Goal: Navigation & Orientation: Find specific page/section

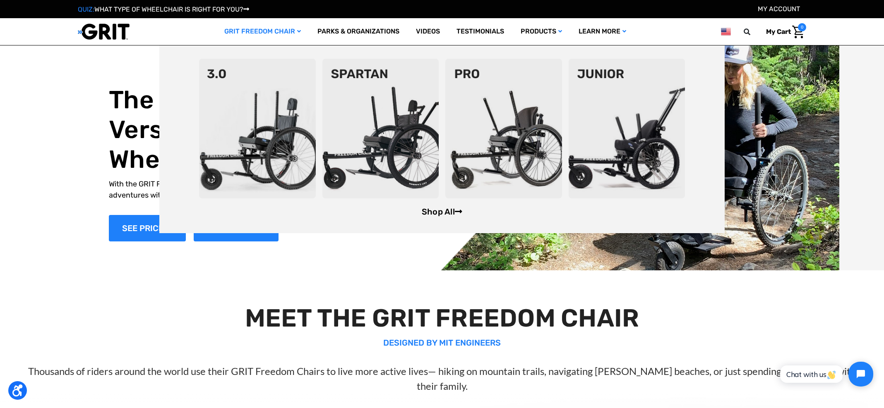
click at [446, 209] on link "Shop All" at bounding box center [441, 212] width 41 height 10
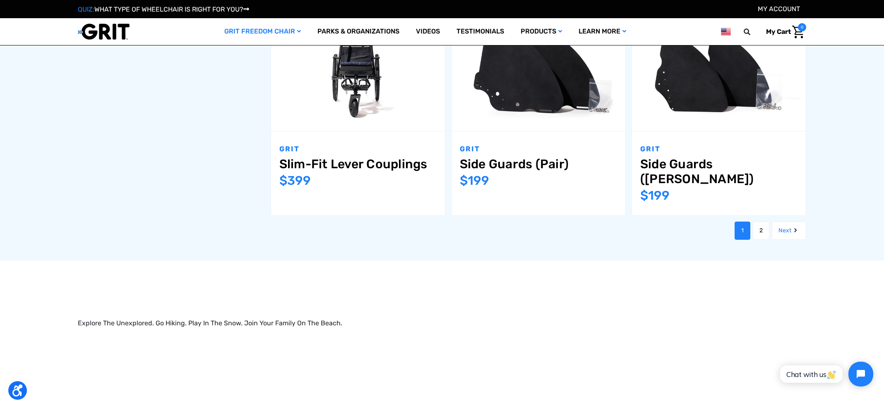
scroll to position [1192, 0]
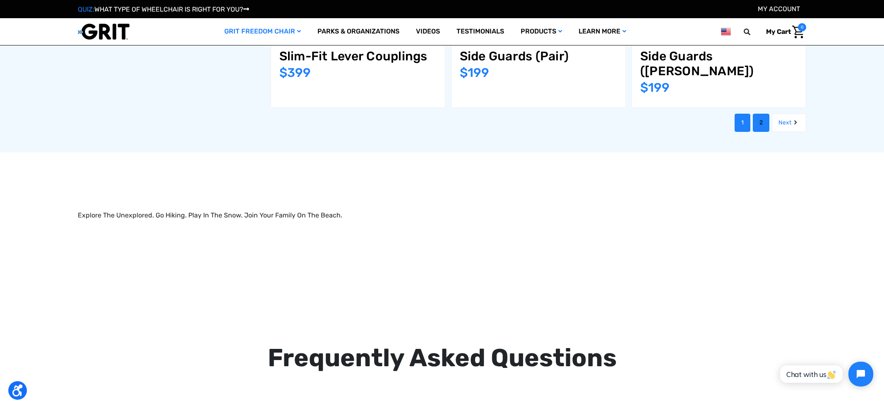
click at [766, 114] on link "2" at bounding box center [760, 123] width 17 height 18
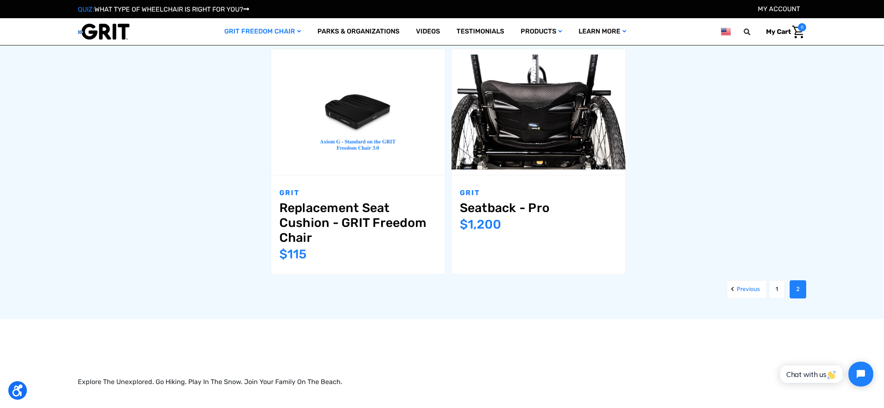
scroll to position [1076, 0]
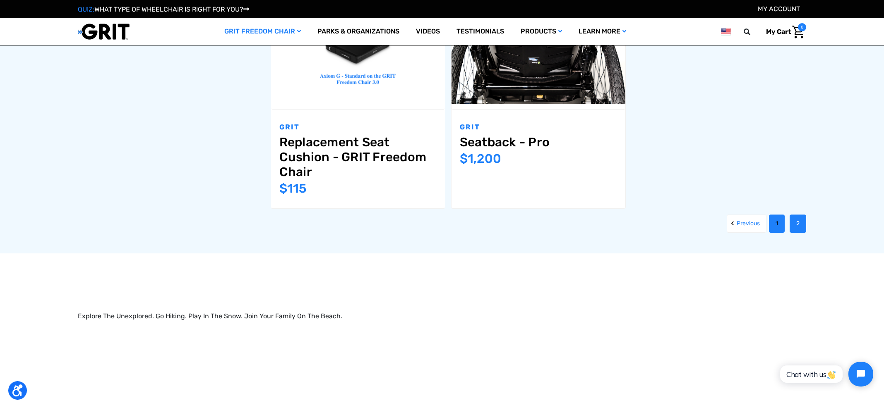
click at [773, 225] on link "1" at bounding box center [777, 224] width 16 height 18
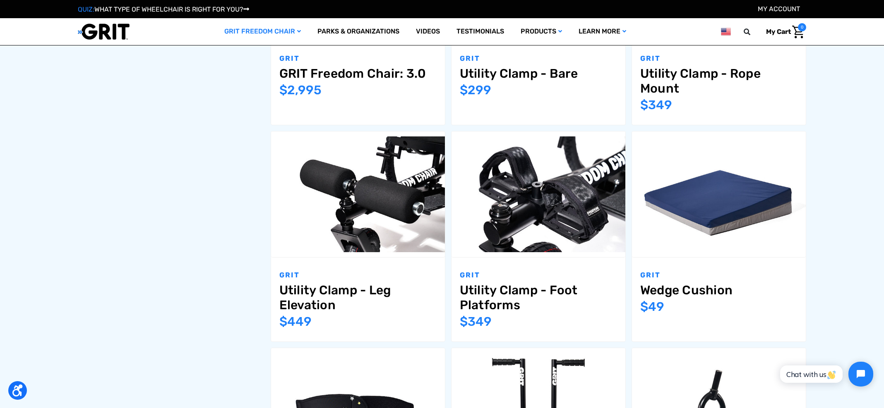
scroll to position [532, 0]
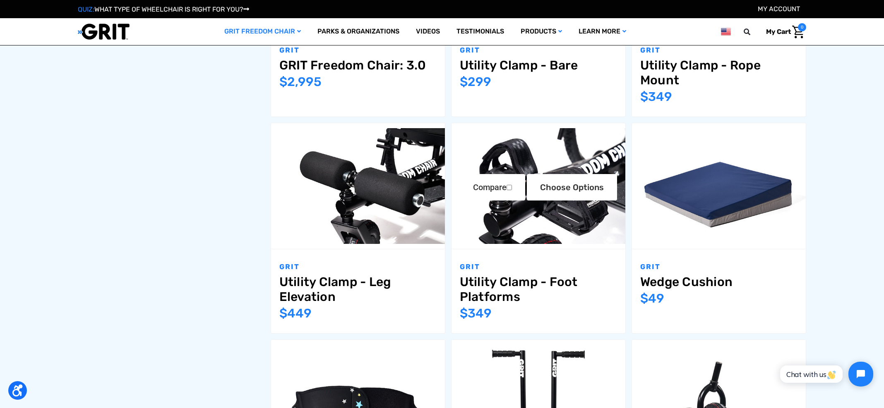
click at [500, 291] on link "Utility Clamp - Foot Platforms" at bounding box center [538, 290] width 157 height 30
